Goal: Information Seeking & Learning: Learn about a topic

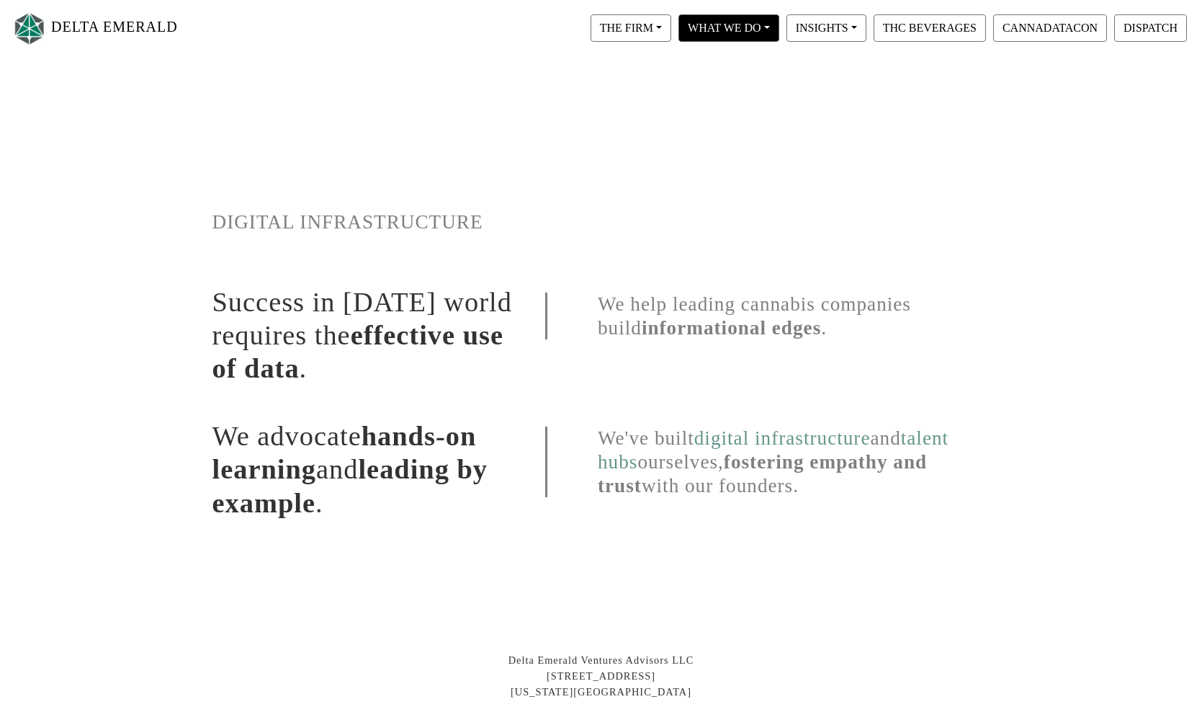
click at [671, 16] on button "WHAT WE DO" at bounding box center [631, 27] width 81 height 27
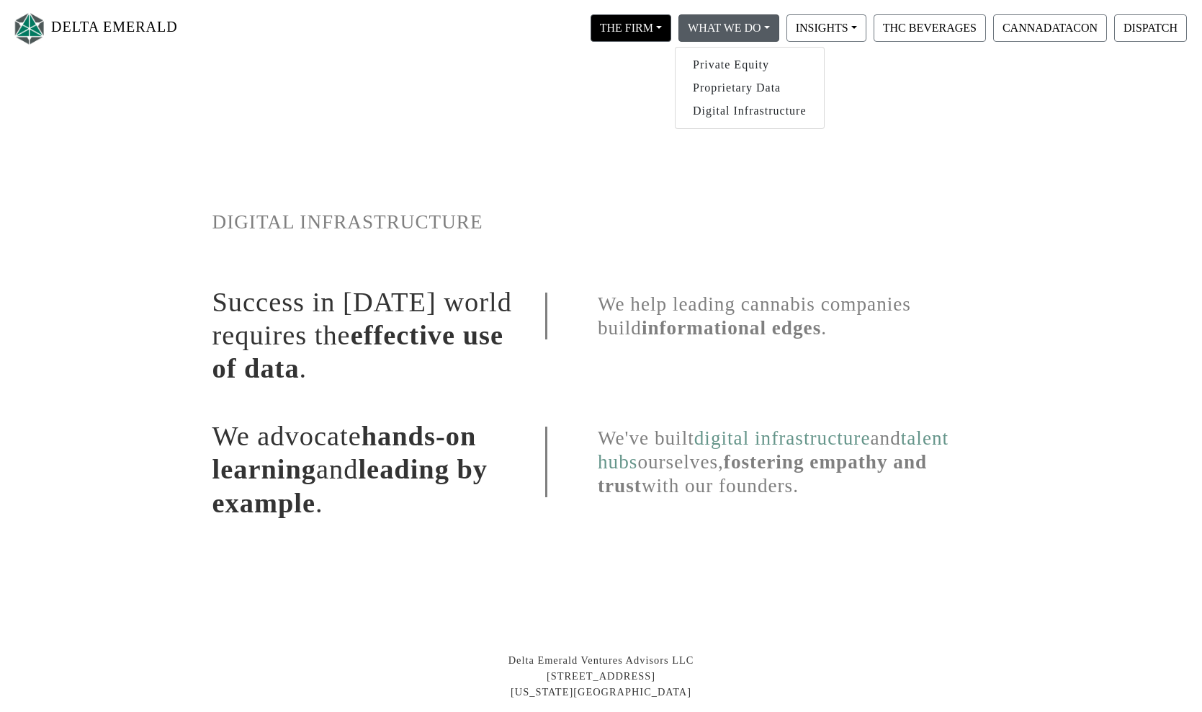
click at [642, 31] on button "THE FIRM" at bounding box center [631, 27] width 81 height 27
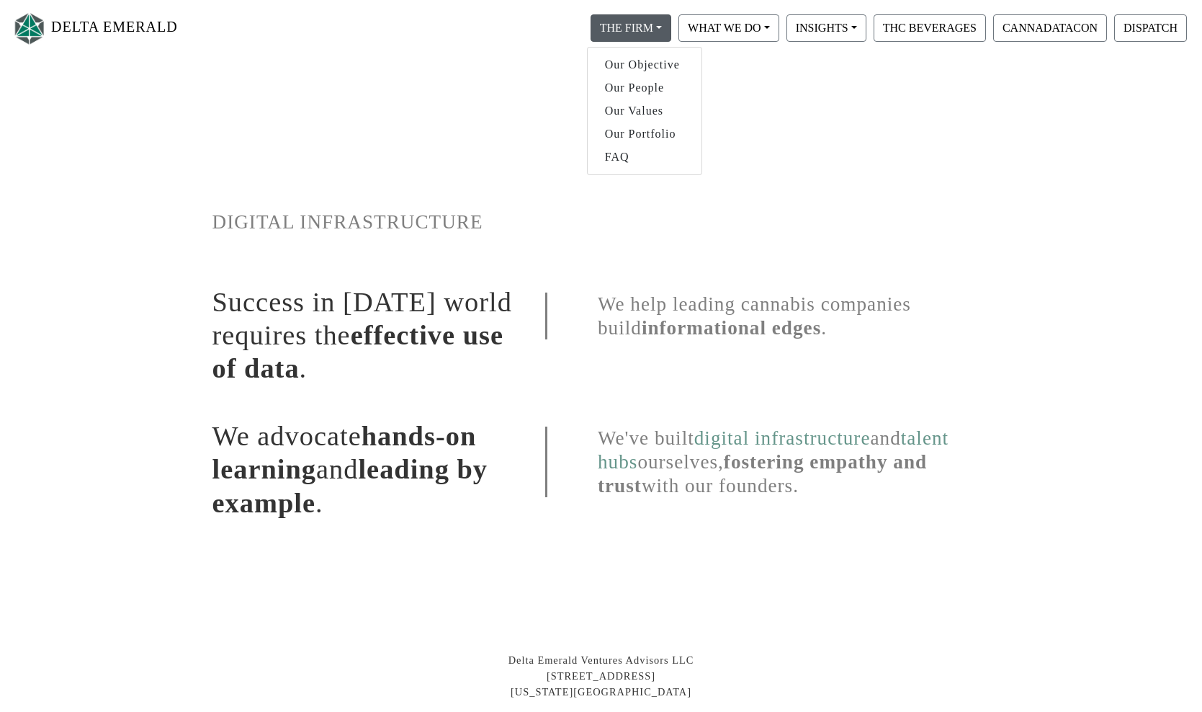
click at [651, 87] on link "Our People" at bounding box center [645, 87] width 114 height 23
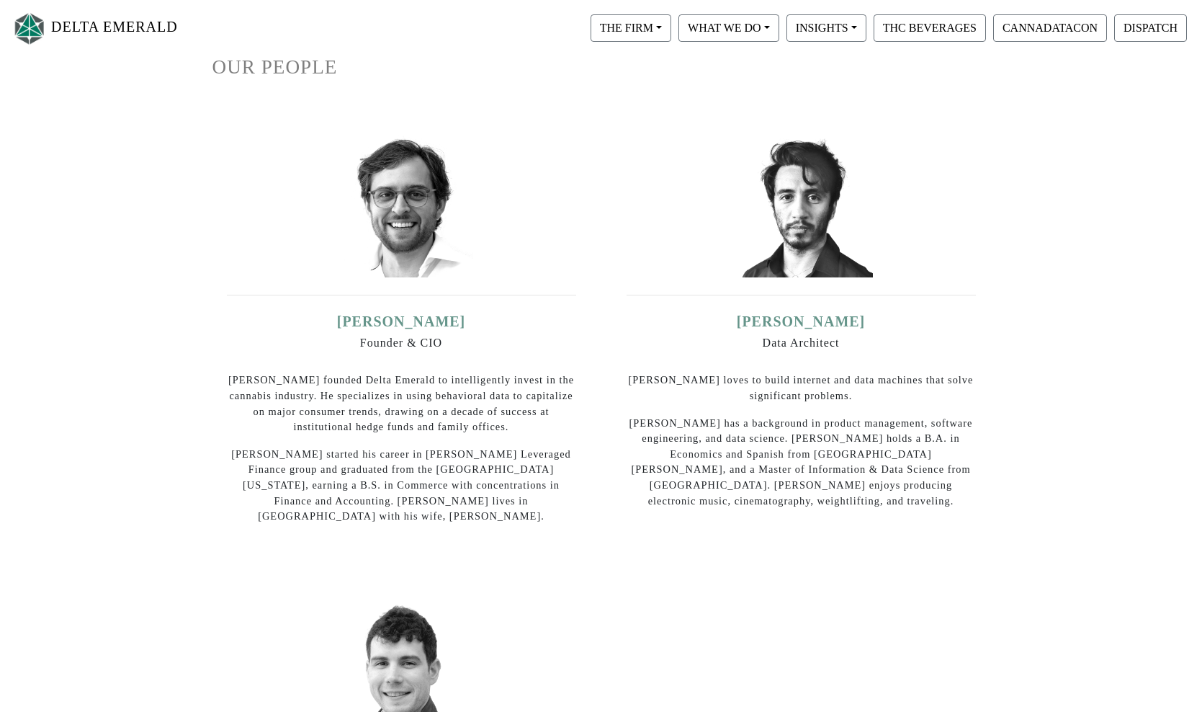
scroll to position [152, 0]
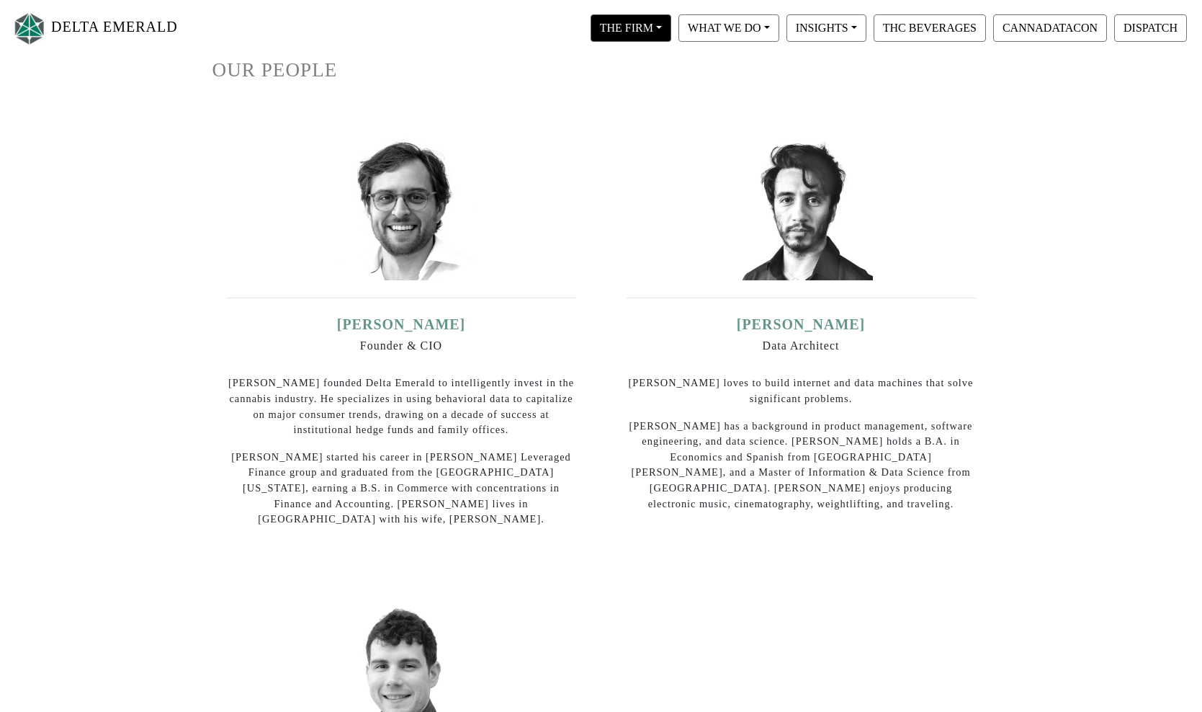
click at [643, 39] on button "THE FIRM" at bounding box center [631, 27] width 81 height 27
click at [646, 63] on link "Our Objective" at bounding box center [645, 64] width 114 height 23
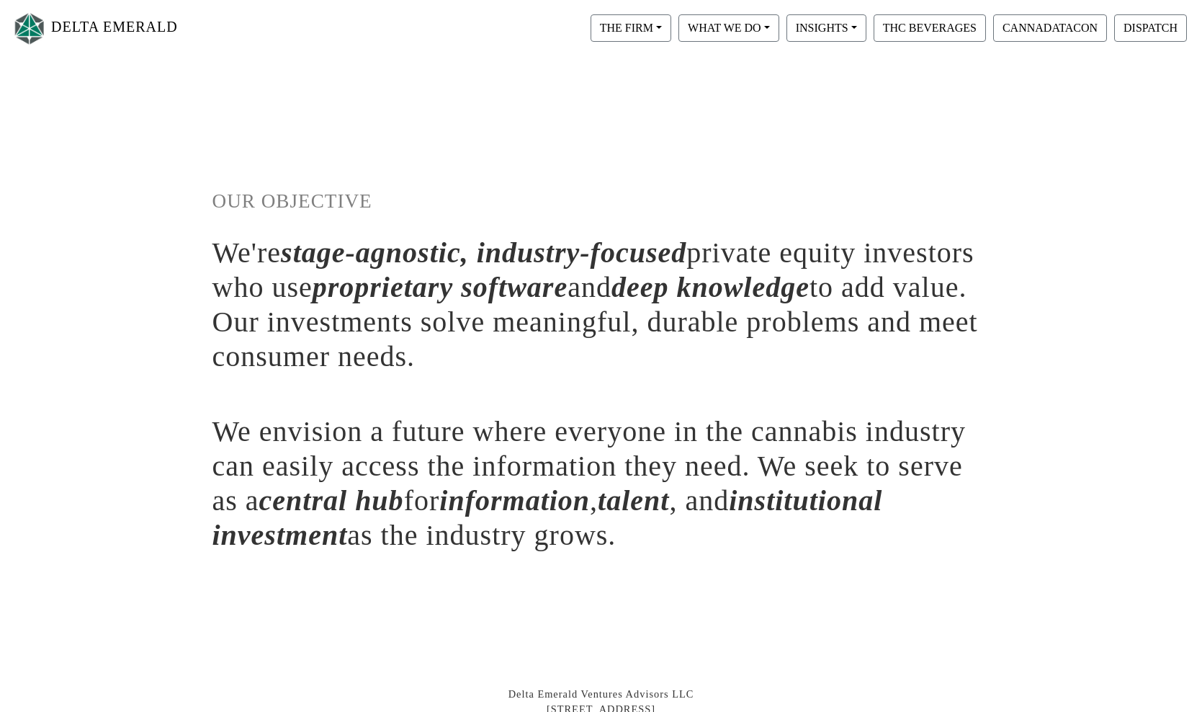
scroll to position [28, 0]
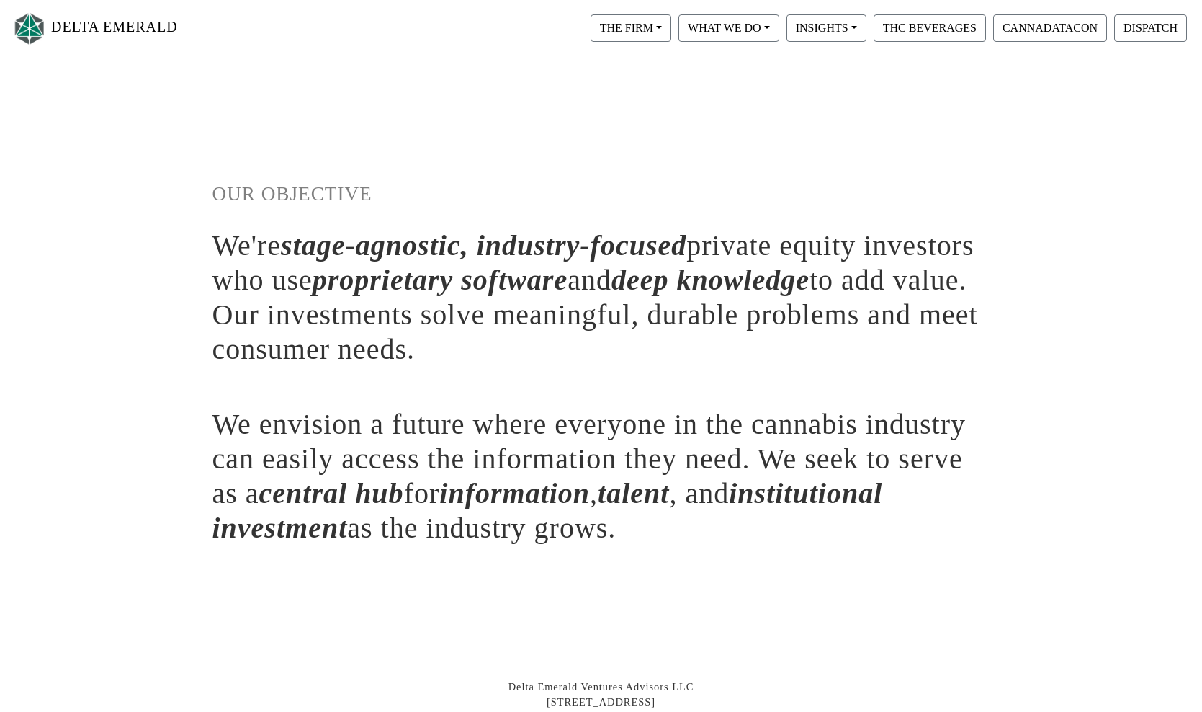
drag, startPoint x: 213, startPoint y: 192, endPoint x: 771, endPoint y: 533, distance: 653.3
click at [771, 533] on div "OUR OBJECTIVE We're stage-agnostic, industry-focused private equity investors w…" at bounding box center [601, 321] width 799 height 459
copy div "OUR OBJECTIVE We're stage-agnostic, industry-focused private equity investors w…"
click at [770, 530] on h1 "We envision a future where everyone in the cannabis industry can easily access …" at bounding box center [601, 476] width 778 height 138
click at [549, 1] on nav "DELTA EMERALD THE FIRM Our Objective Our People Our Values Our Portfolio FAQ WH…" at bounding box center [601, 28] width 1202 height 57
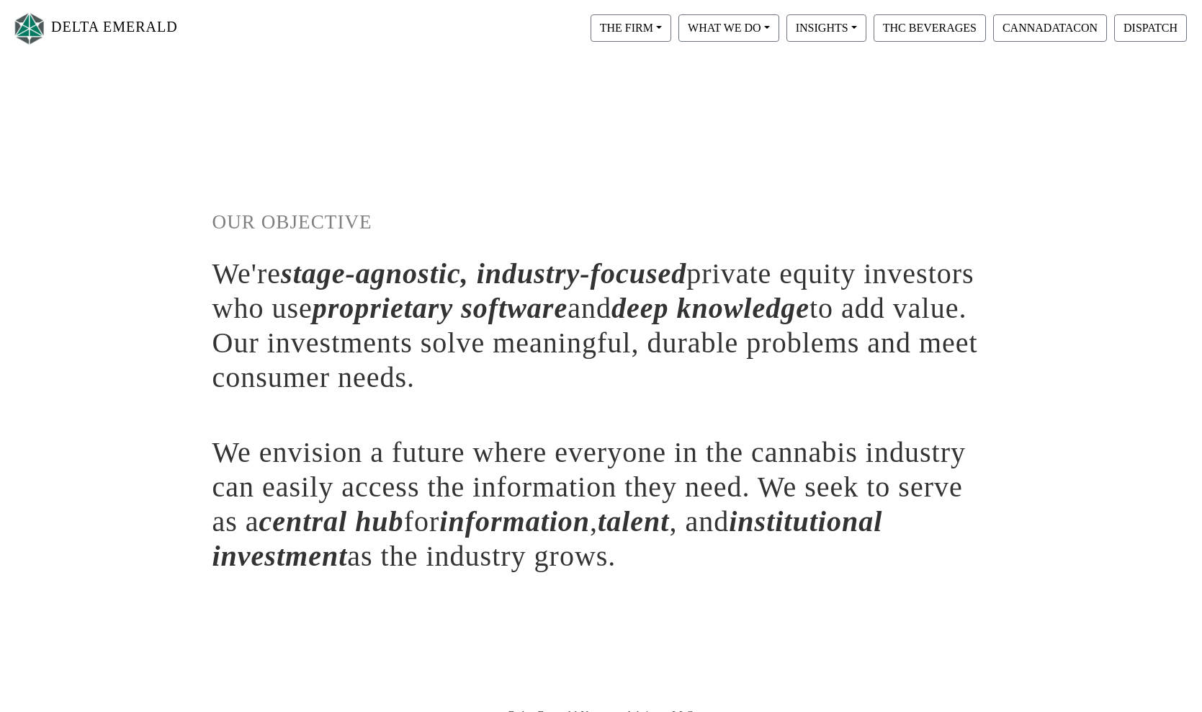
scroll to position [0, 0]
click at [647, 37] on button "THE FIRM" at bounding box center [631, 27] width 81 height 27
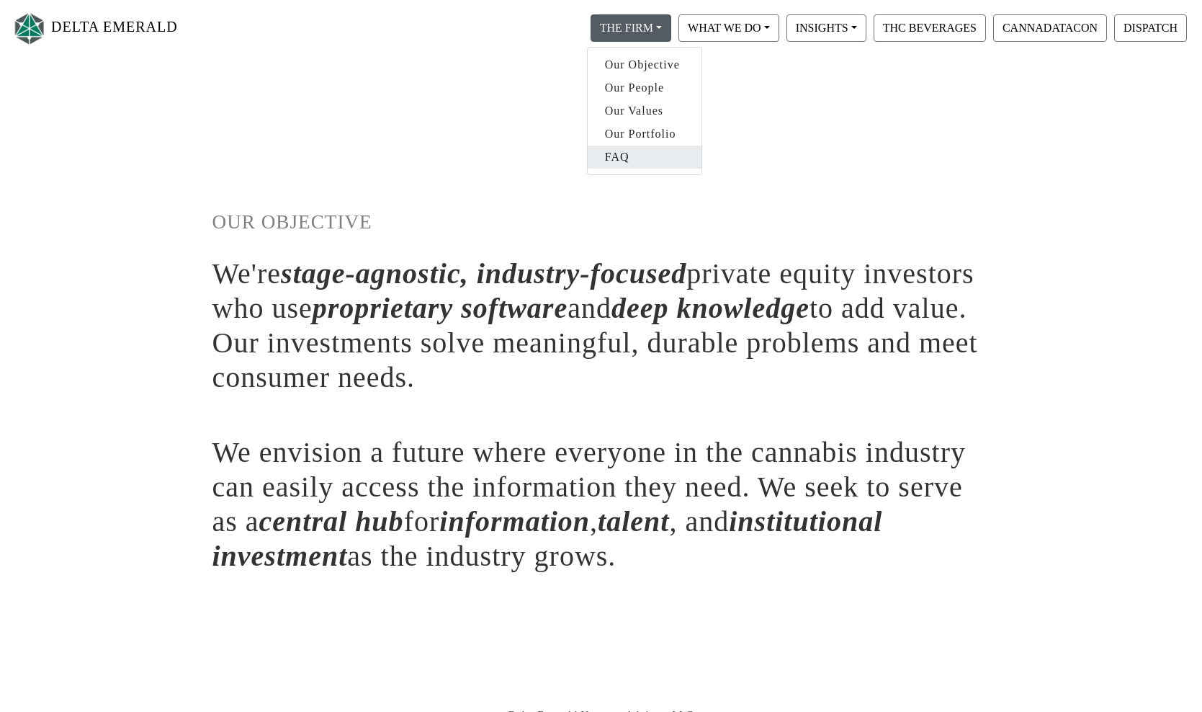
click at [627, 158] on link "FAQ" at bounding box center [645, 156] width 114 height 23
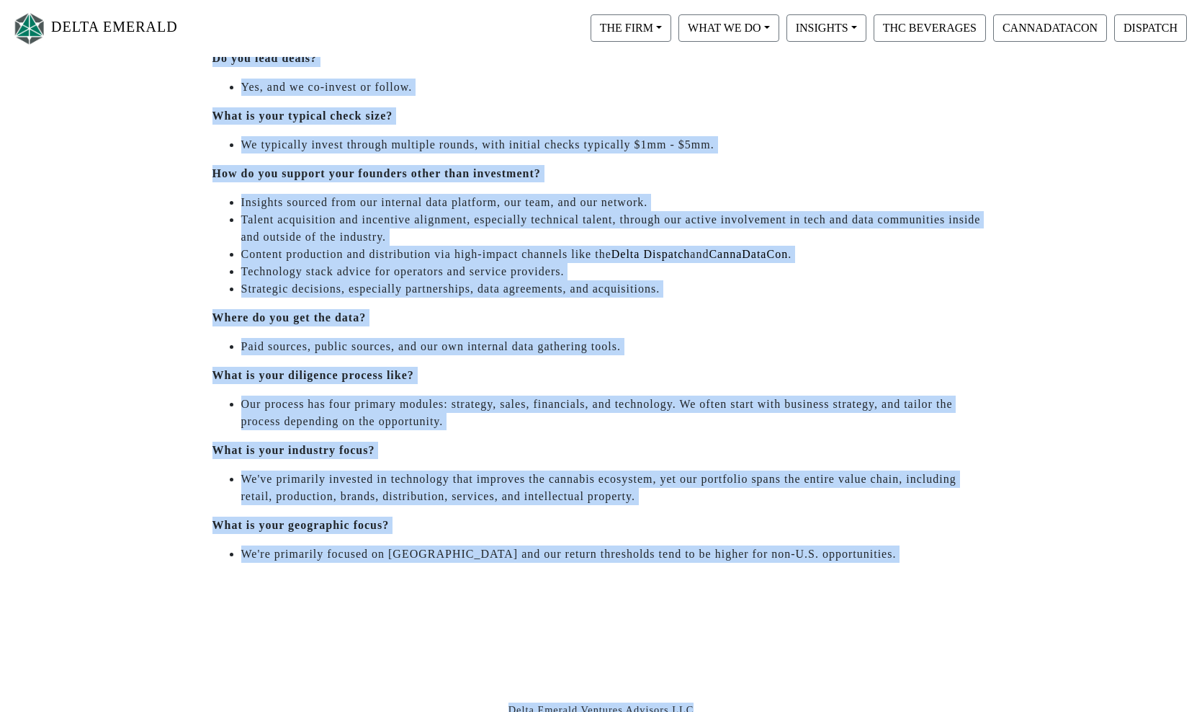
scroll to position [381, 0]
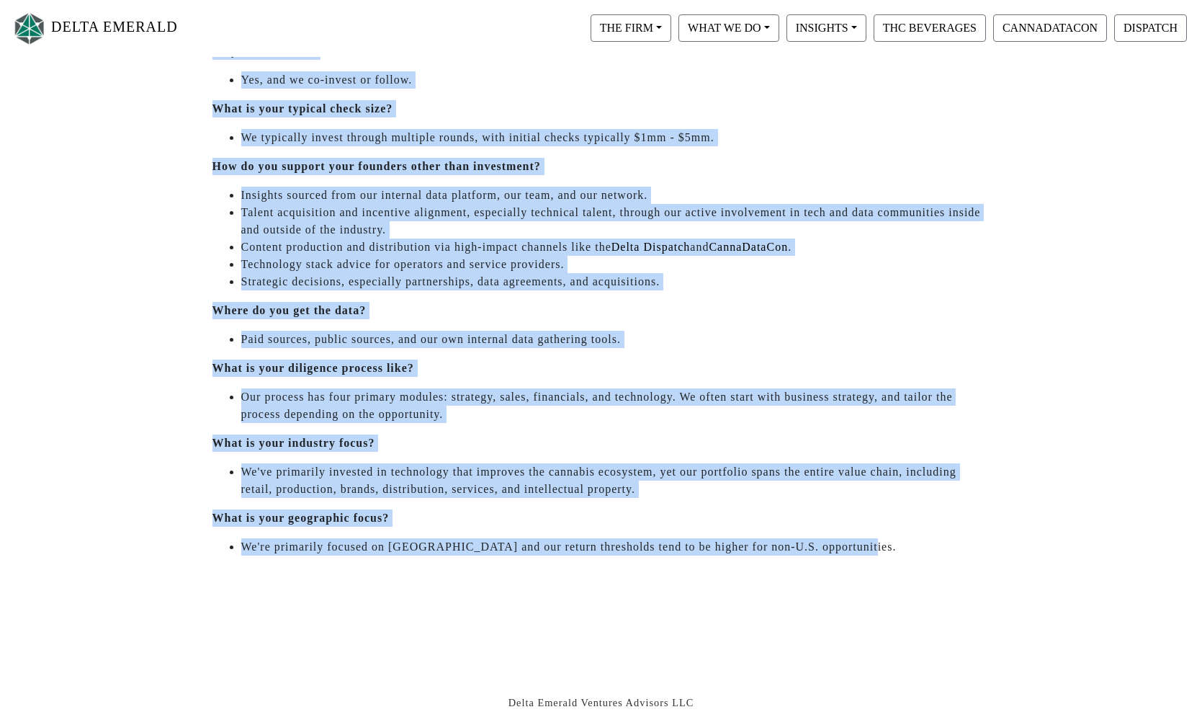
drag, startPoint x: 210, startPoint y: 217, endPoint x: 888, endPoint y: 560, distance: 759.2
click at [888, 560] on div "FREQUENTLY ASKED QUESTIONS What stage investor are you? We're stage-agnostic, i…" at bounding box center [601, 153] width 799 height 828
copy div "FREQUENTLY ASKED QUESTIONS What stage investor are you? We're stage-agnostic, i…"
